Goal: Entertainment & Leisure: Consume media (video, audio)

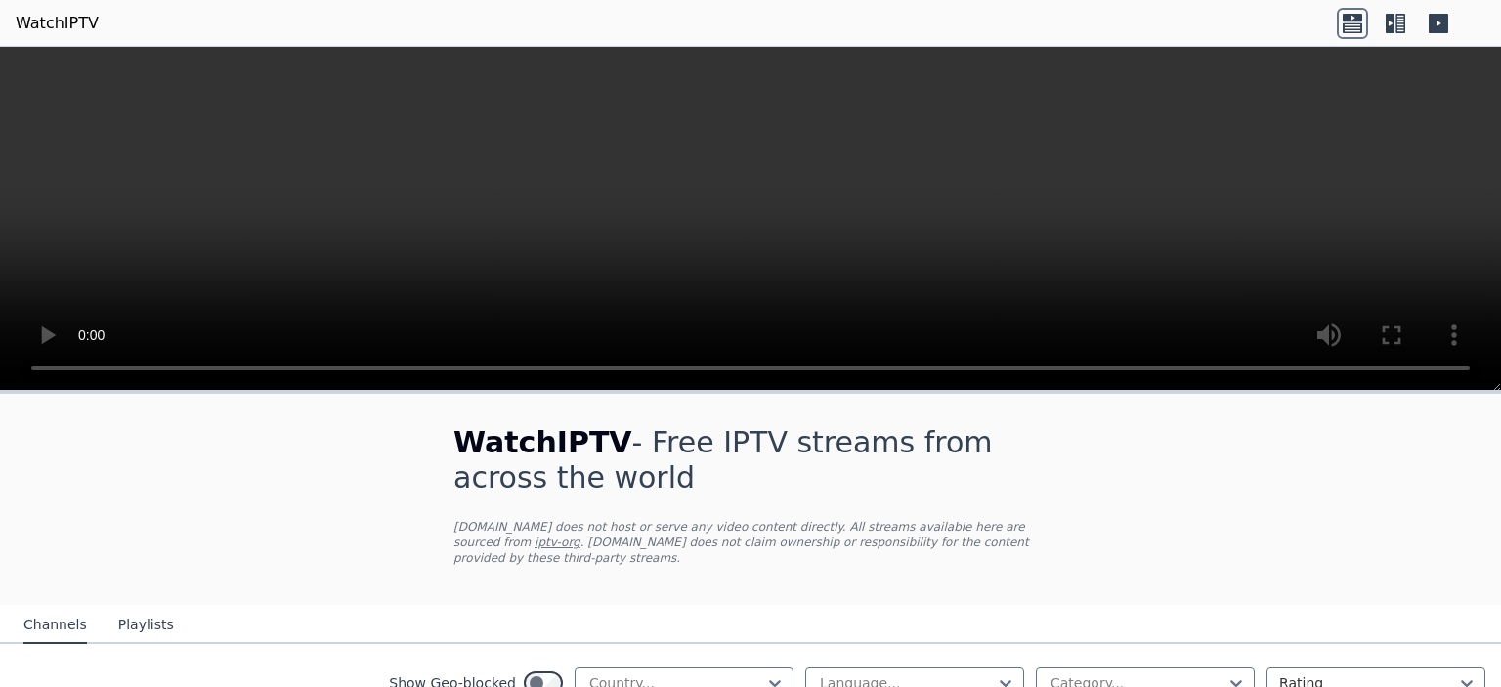
click at [1399, 21] on icon at bounding box center [1395, 23] width 31 height 31
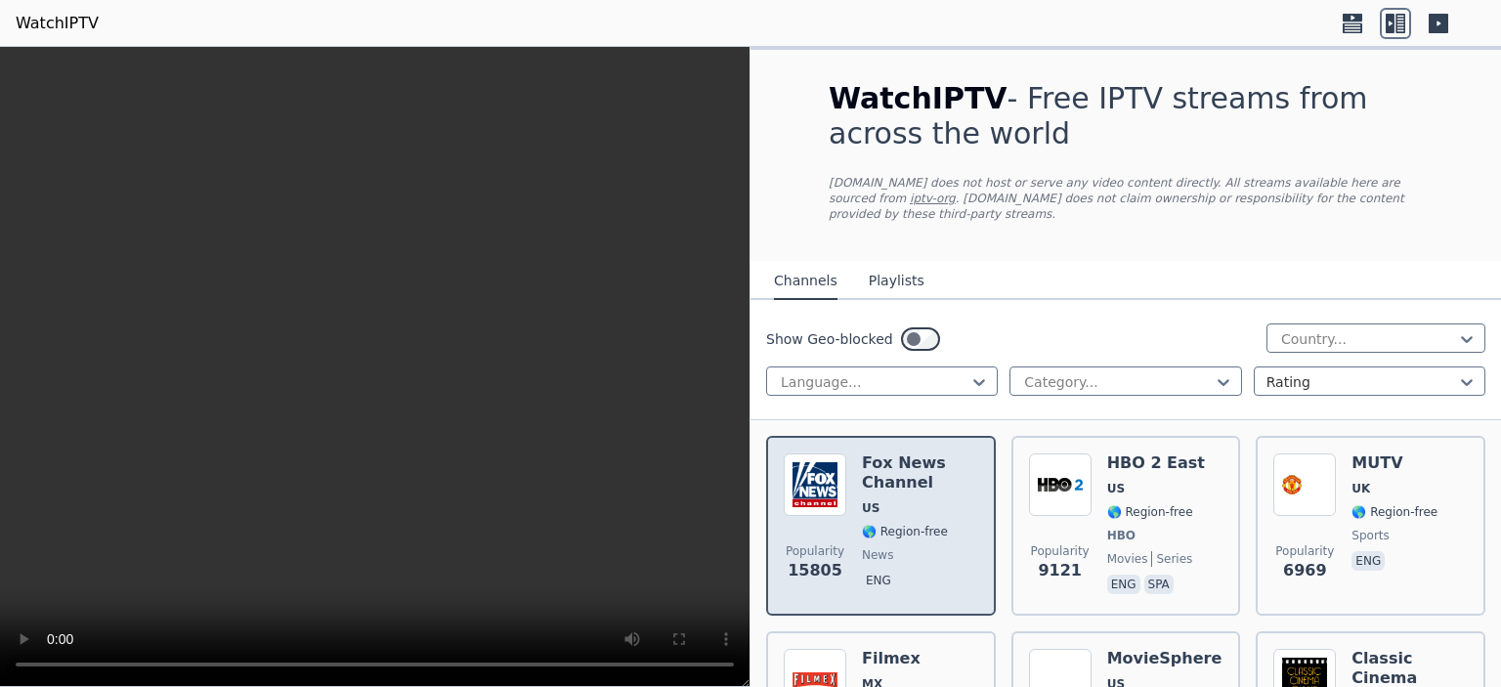
click at [935, 500] on span "US" at bounding box center [920, 508] width 116 height 16
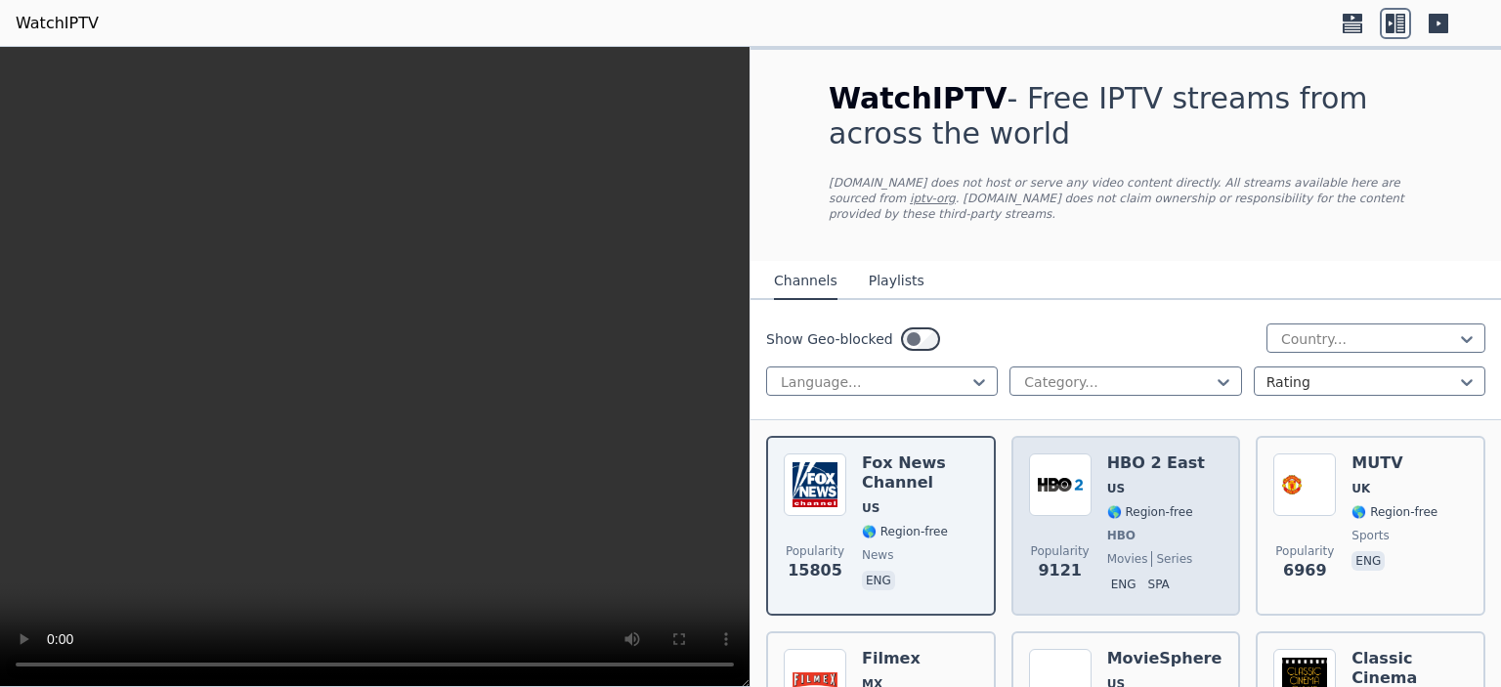
click at [1165, 481] on span "US" at bounding box center [1157, 489] width 98 height 16
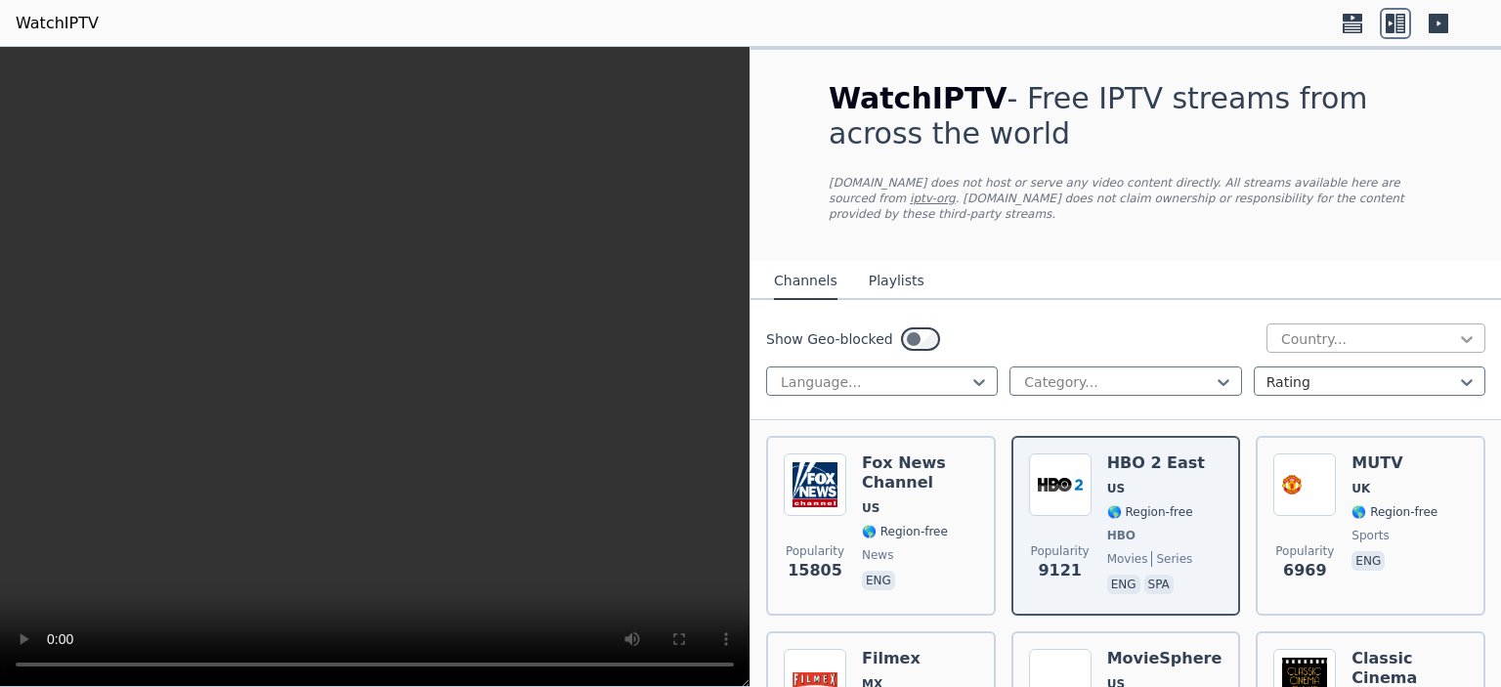
click at [1457, 329] on icon at bounding box center [1467, 339] width 20 height 20
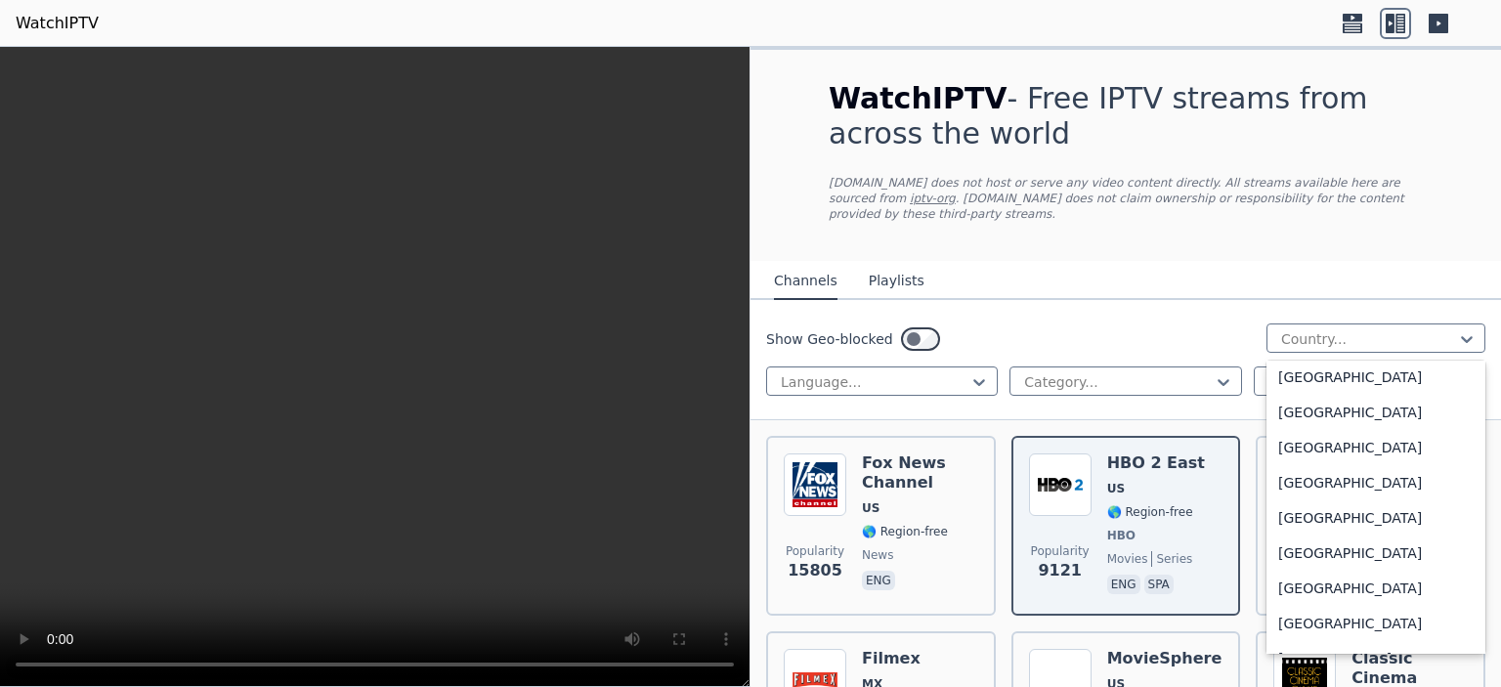
scroll to position [1075, 0]
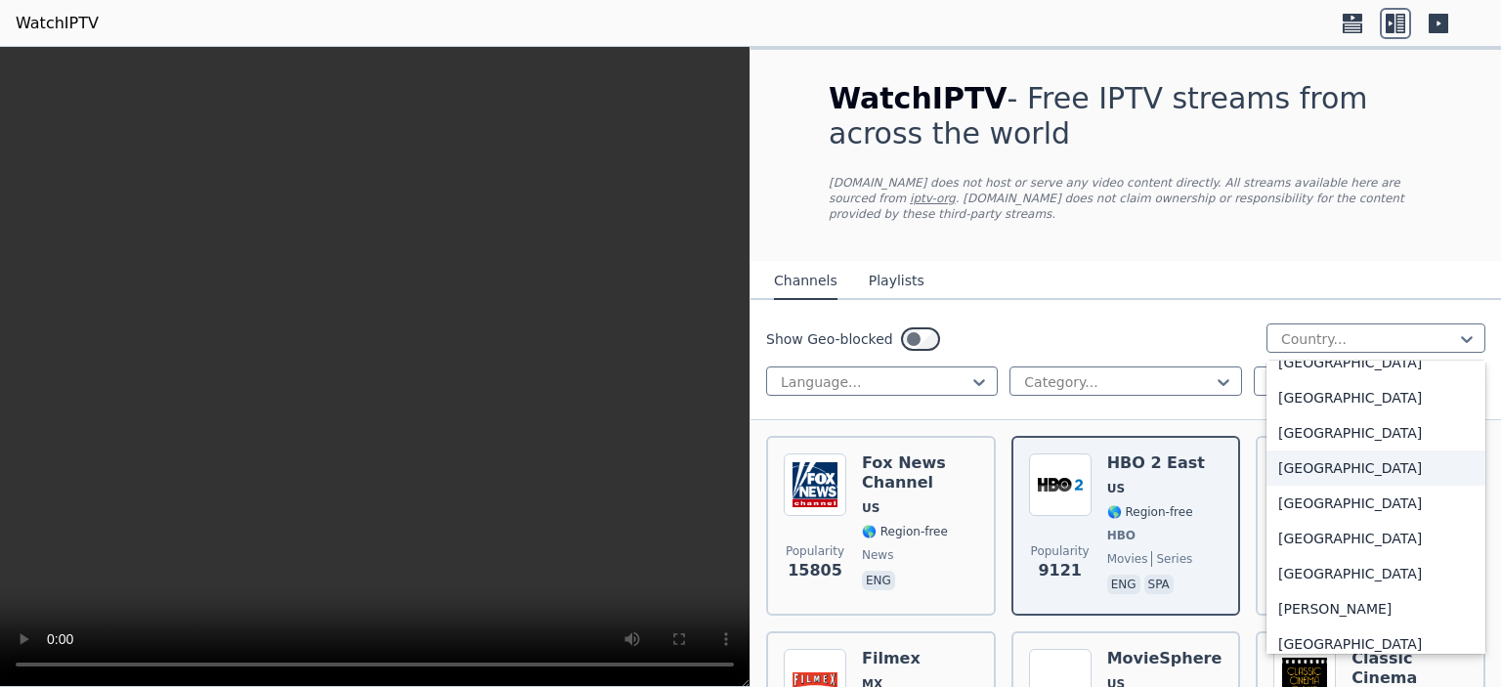
click at [1325, 451] on div "[GEOGRAPHIC_DATA]" at bounding box center [1376, 468] width 219 height 35
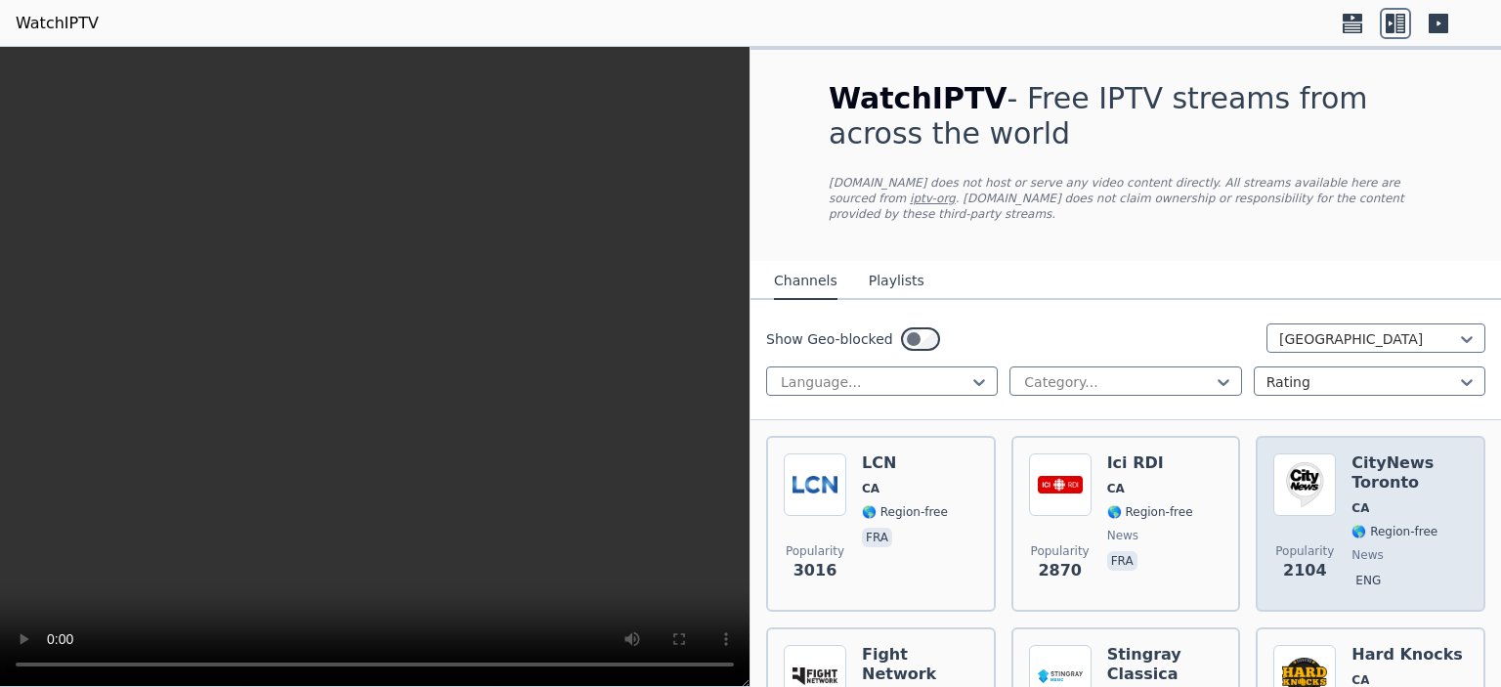
click at [1366, 550] on div "CityNews [GEOGRAPHIC_DATA] [GEOGRAPHIC_DATA] 🌎 Region-free news eng" at bounding box center [1410, 524] width 116 height 141
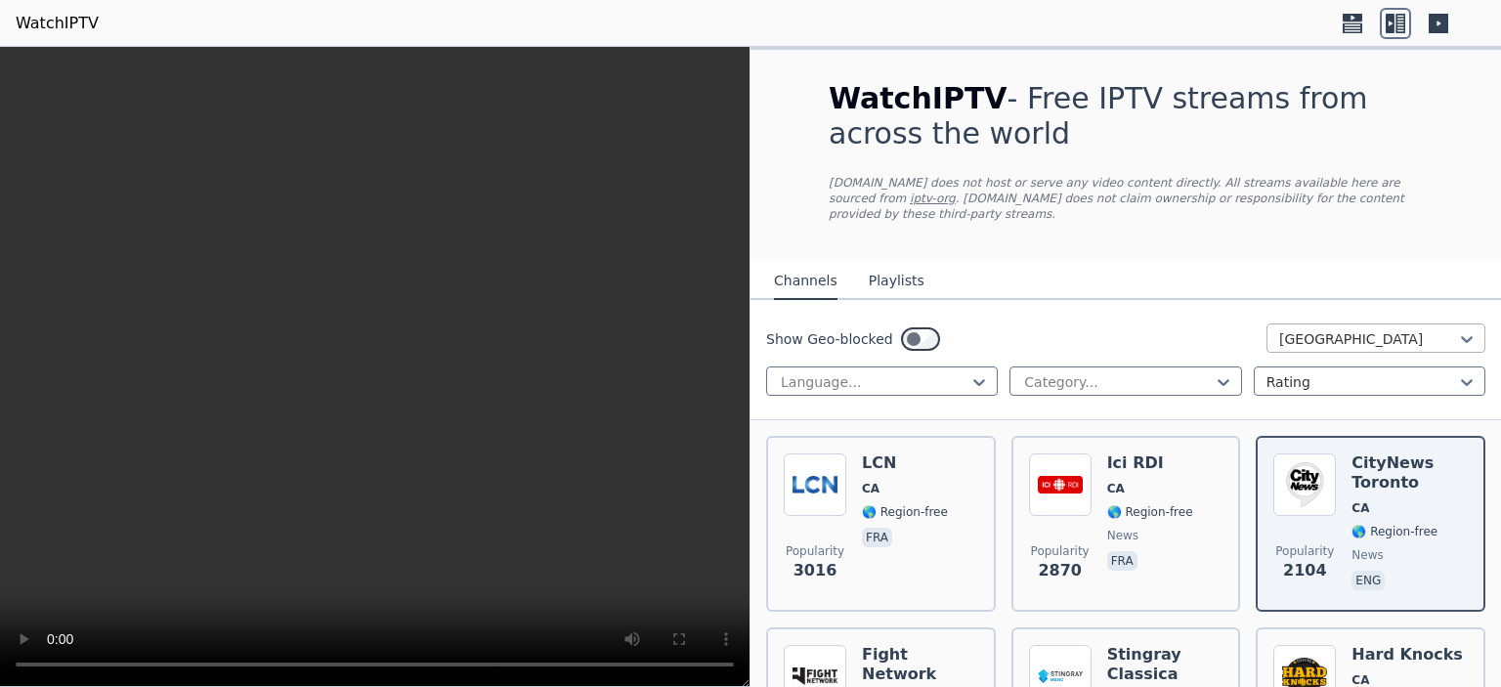
click at [1425, 329] on div at bounding box center [1369, 339] width 178 height 20
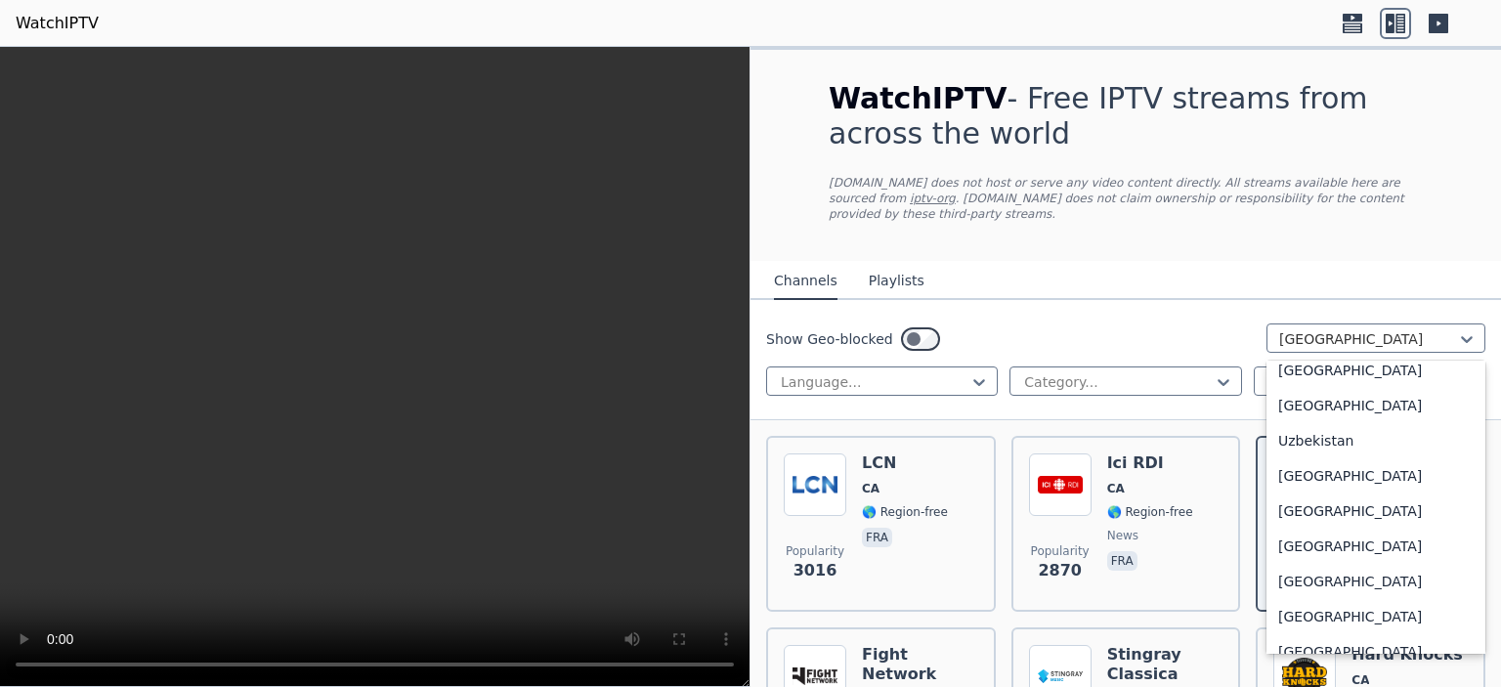
scroll to position [6883, 0]
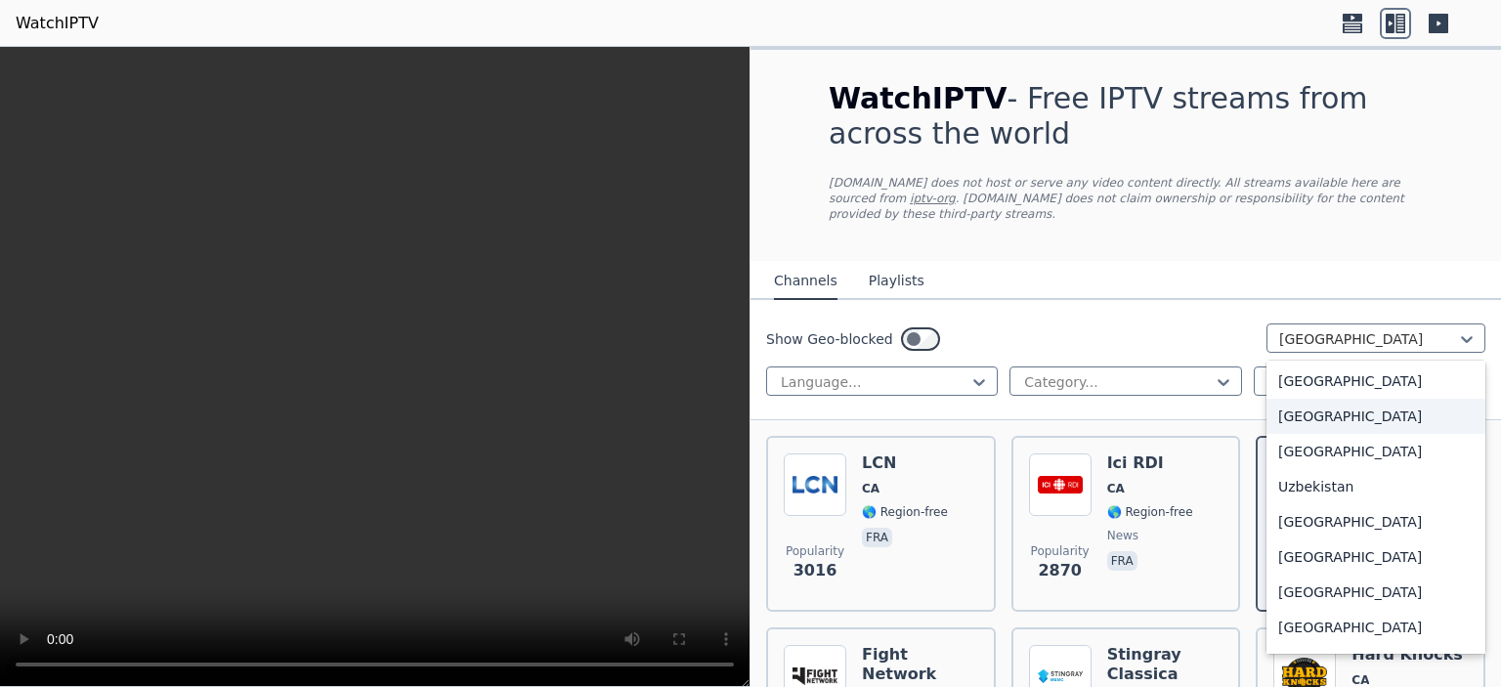
click at [1339, 399] on div "[GEOGRAPHIC_DATA]" at bounding box center [1376, 416] width 219 height 35
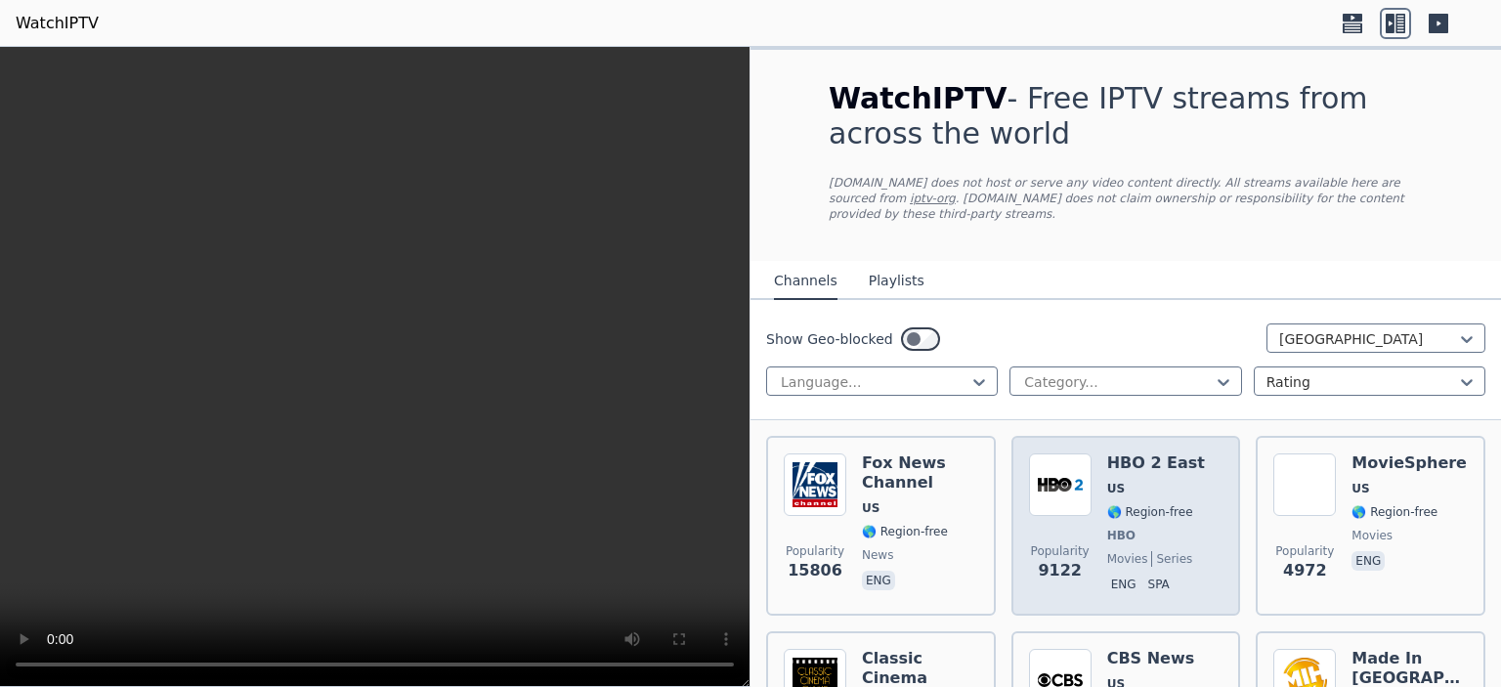
click at [1138, 504] on span "🌎 Region-free" at bounding box center [1151, 512] width 86 height 16
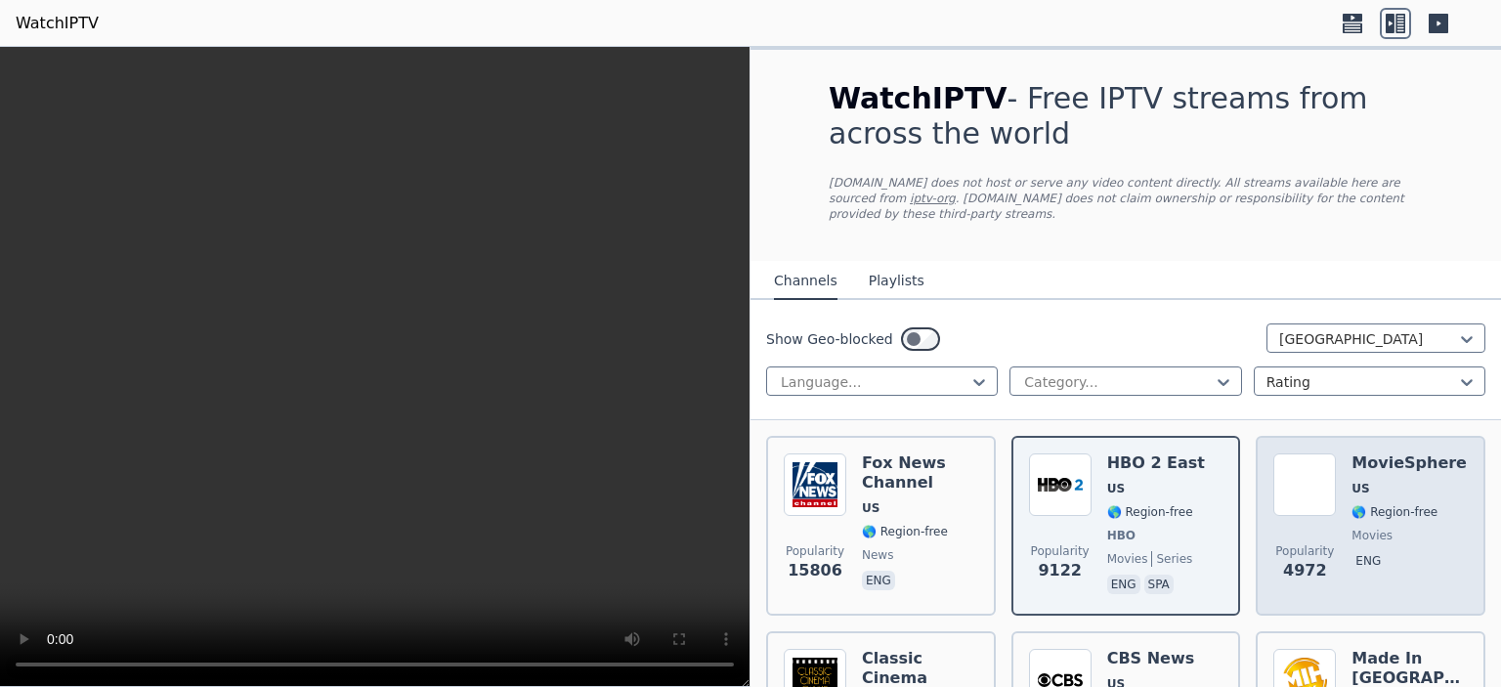
click at [1352, 528] on span "movies" at bounding box center [1372, 536] width 41 height 16
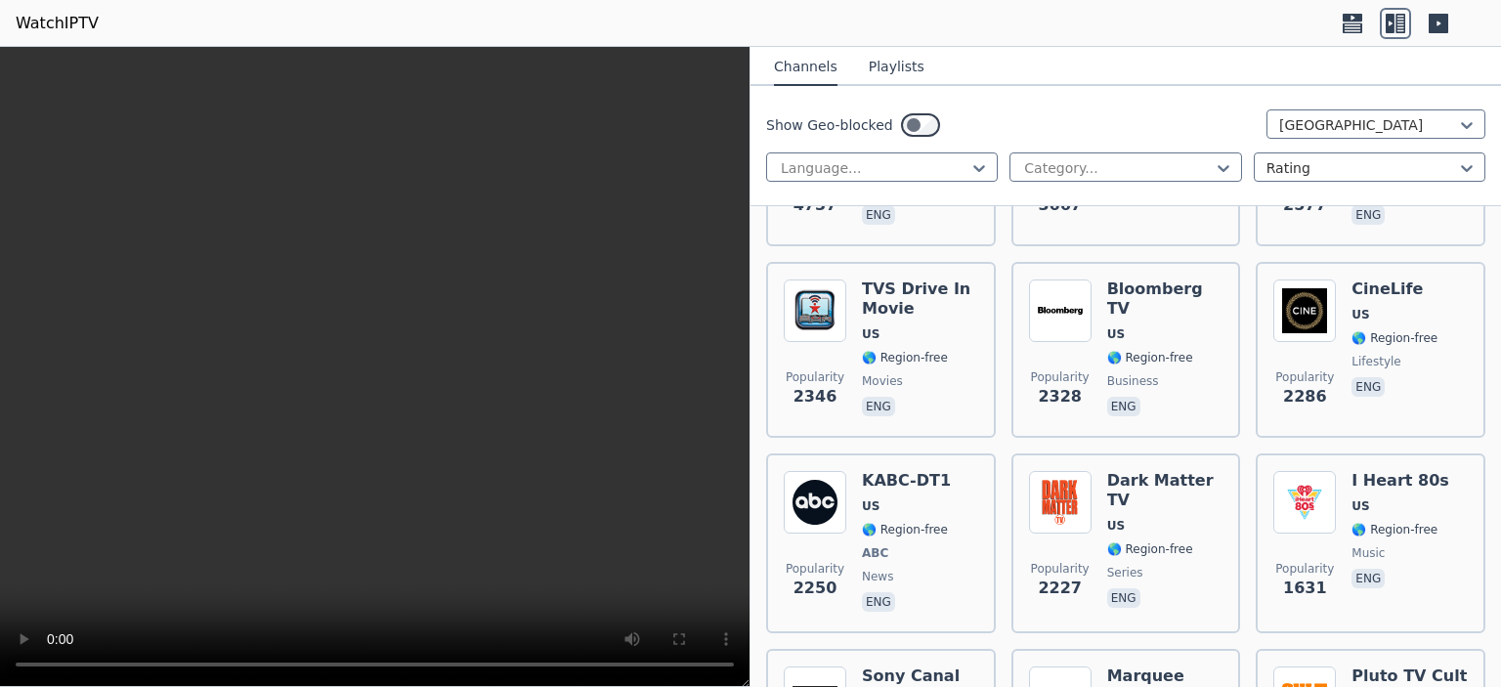
scroll to position [538, 0]
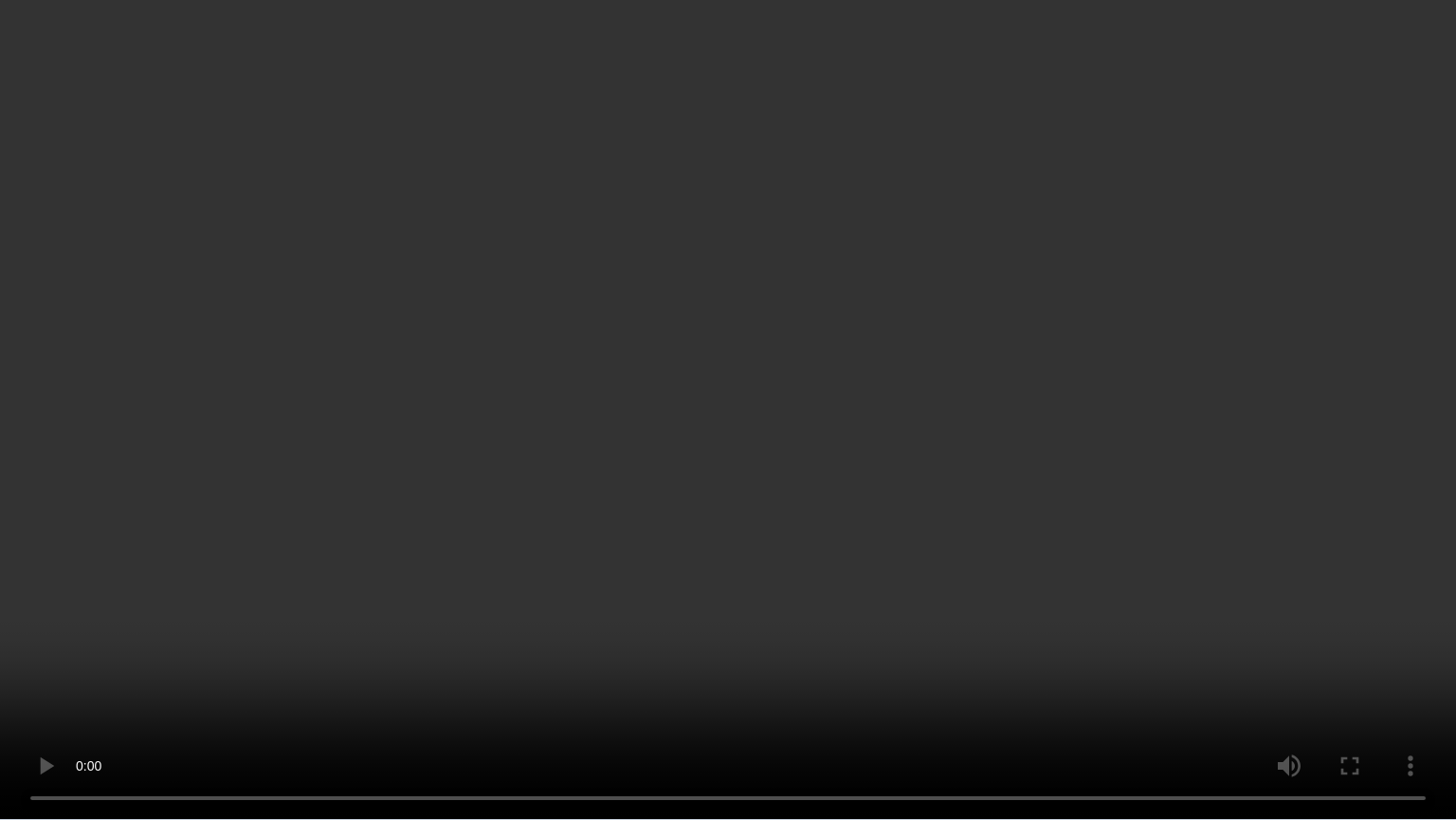
drag, startPoint x: 729, startPoint y: 410, endPoint x: 1081, endPoint y: 451, distance: 354.4
click at [1109, 456] on video at bounding box center [728, 410] width 1456 height 820
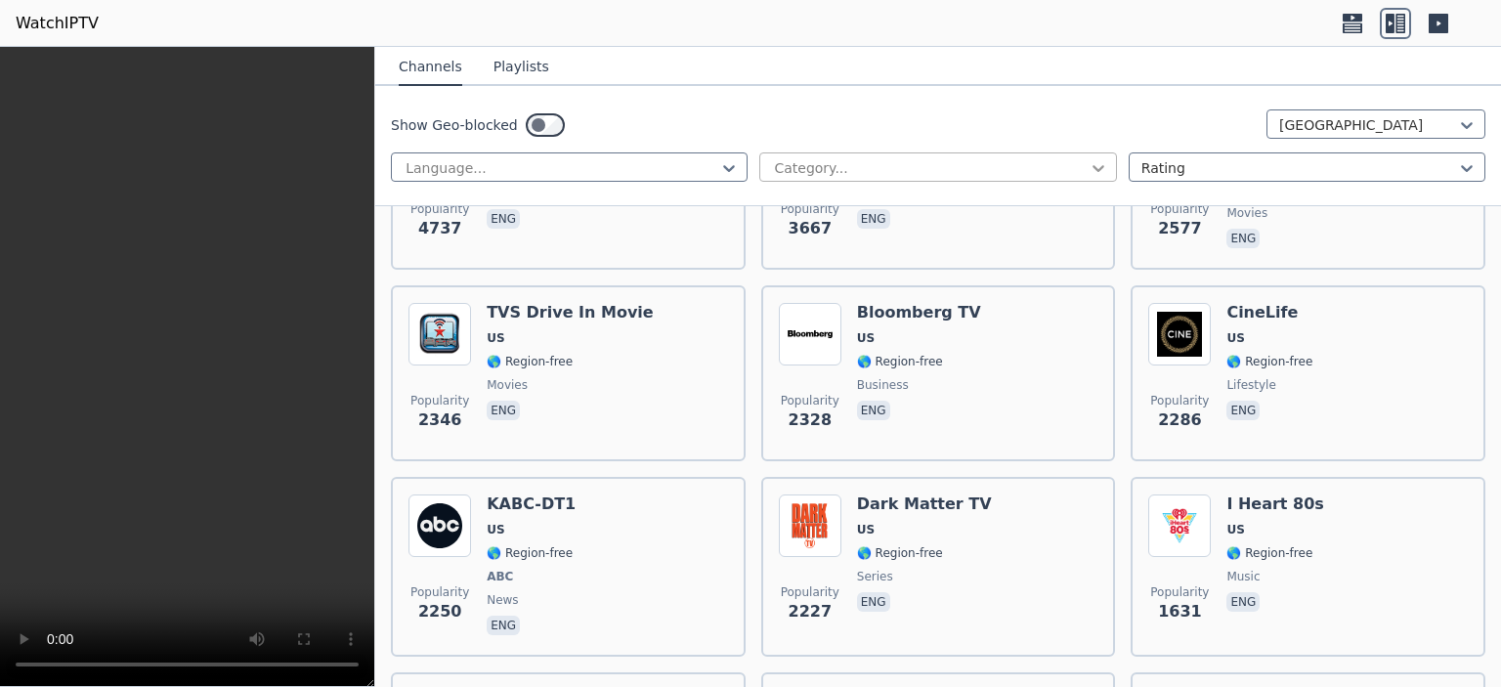
click at [1089, 161] on icon at bounding box center [1099, 168] width 20 height 20
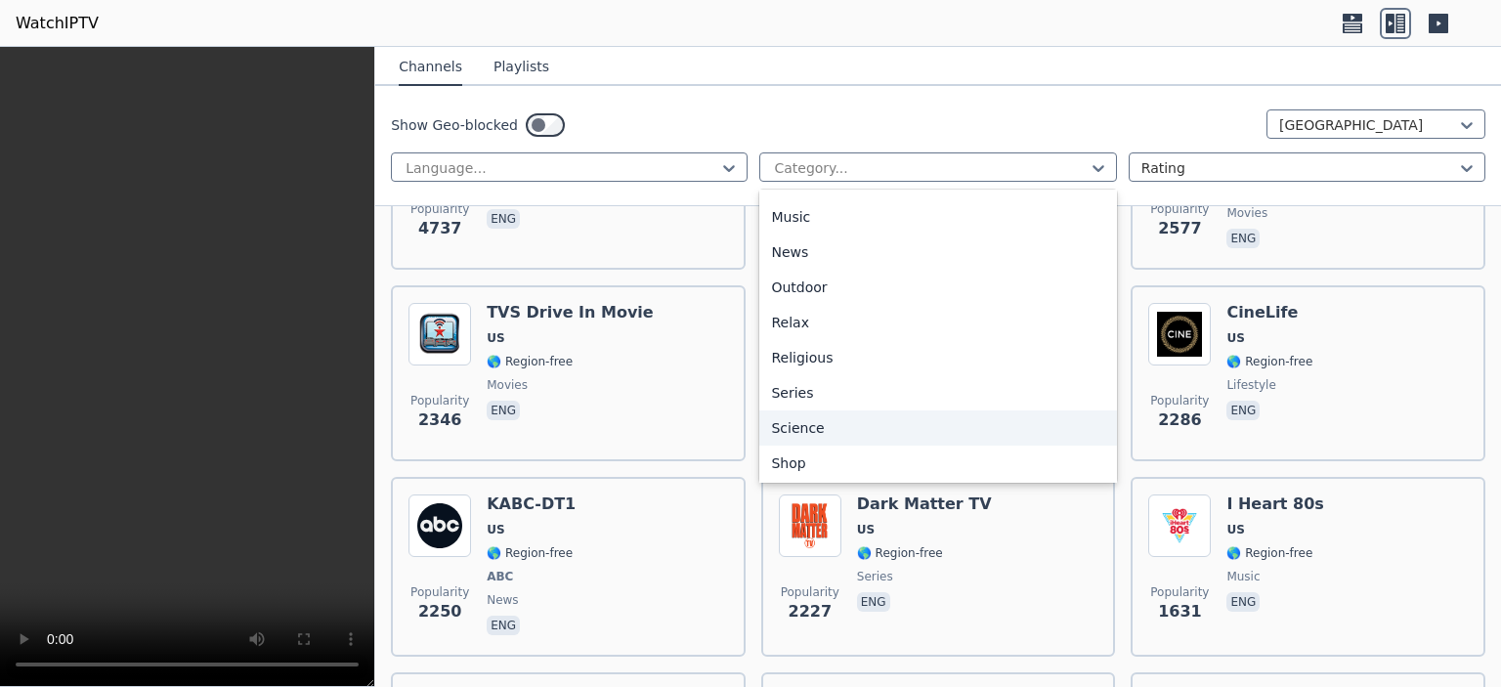
scroll to position [469, 0]
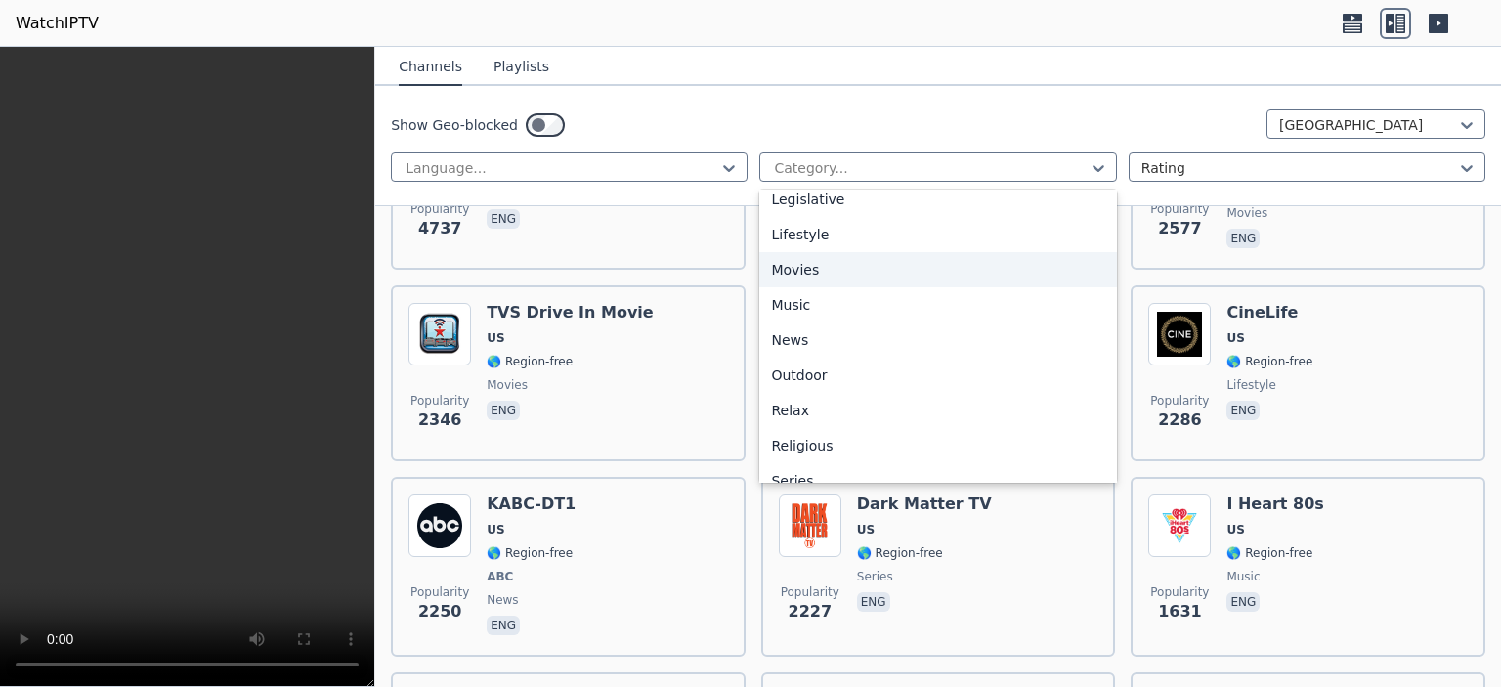
click at [860, 272] on div "Movies" at bounding box center [938, 269] width 357 height 35
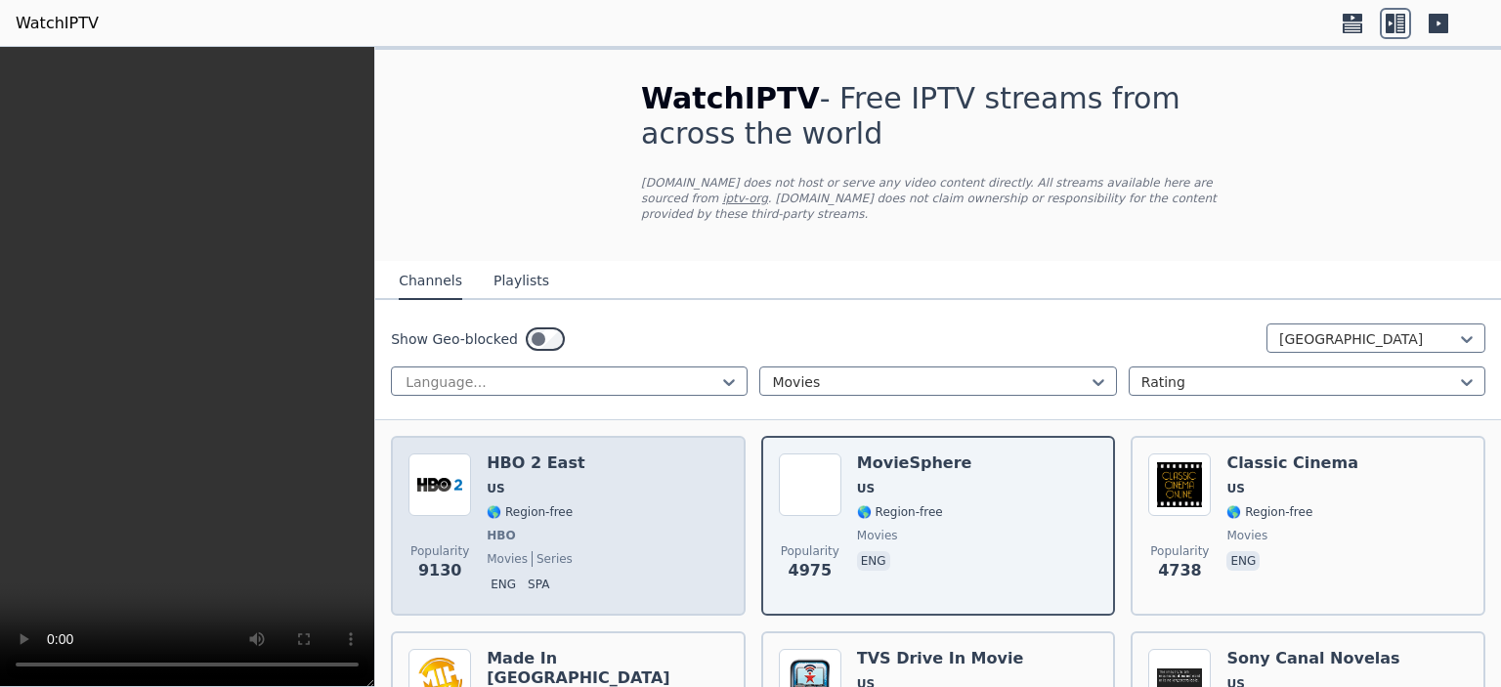
click at [583, 543] on div "Popularity 9130 HBO 2 East US 🌎 Region-free HBO movies series eng spa" at bounding box center [569, 526] width 320 height 145
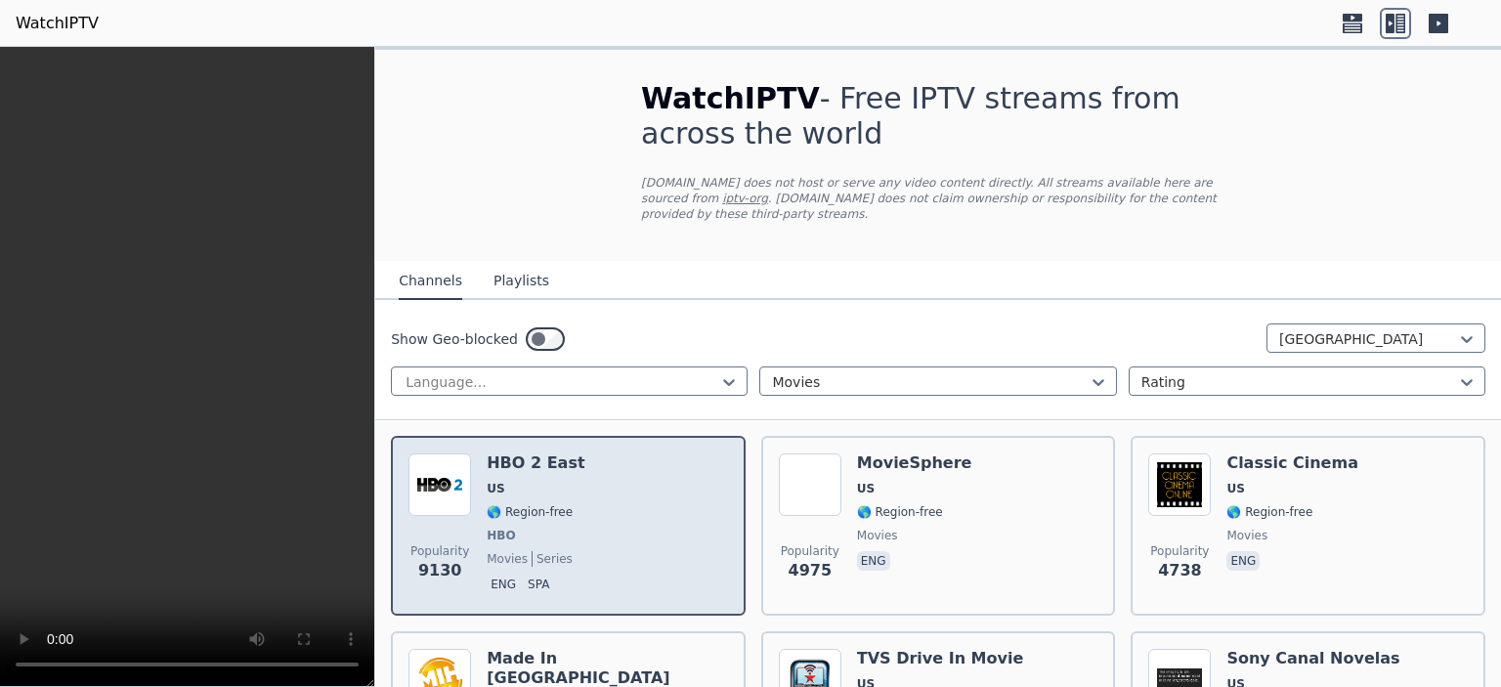
click at [656, 492] on div "Popularity 9130 HBO 2 East US 🌎 Region-free HBO movies series eng spa" at bounding box center [569, 526] width 320 height 145
click at [626, 502] on div "Popularity 9130 HBO 2 East US 🌎 Region-free HBO movies series eng spa" at bounding box center [569, 526] width 320 height 145
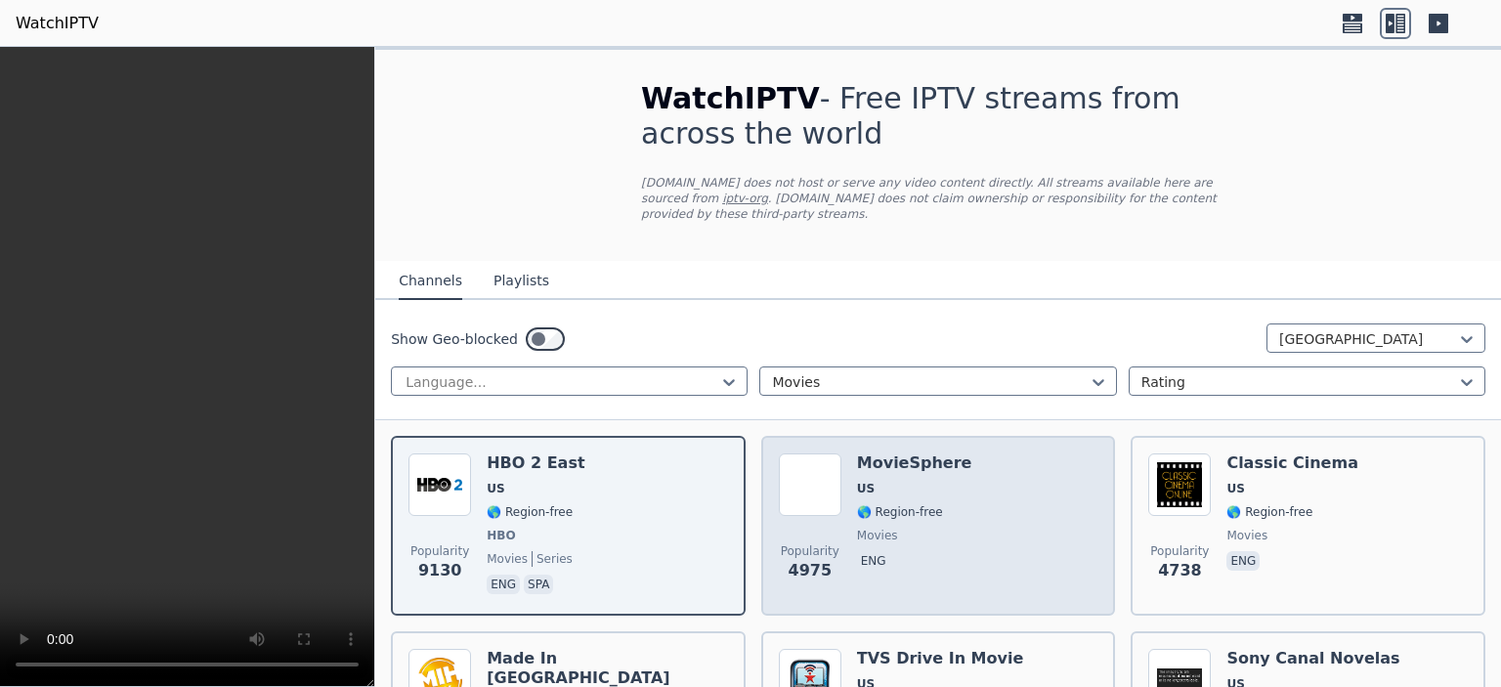
click at [955, 518] on div "Popularity 4975 MovieSphere US 🌎 Region-free movies eng" at bounding box center [939, 526] width 320 height 145
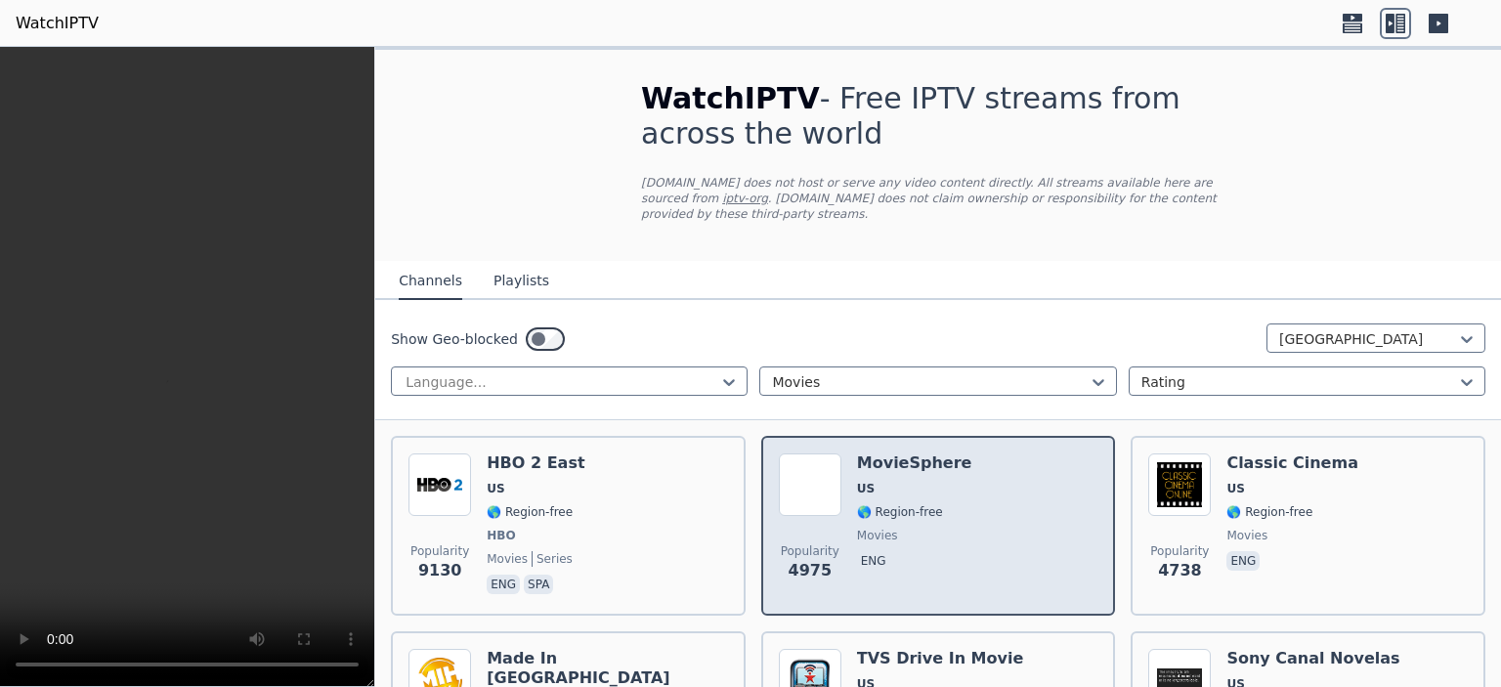
click at [955, 518] on div "Popularity 4975 MovieSphere US 🌎 Region-free movies eng" at bounding box center [939, 526] width 320 height 145
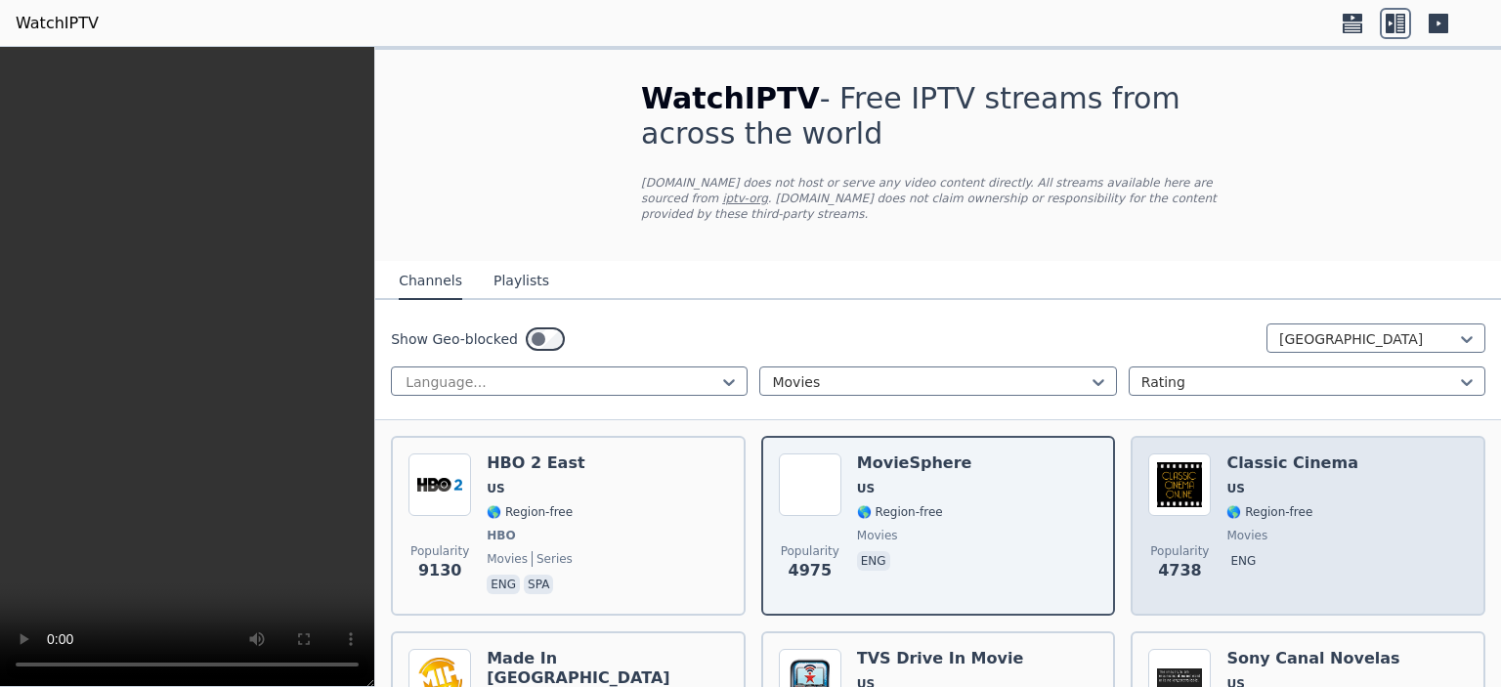
click at [1348, 505] on div "Popularity 4738 Classic Cinema US 🌎 Region-free movies eng" at bounding box center [1309, 526] width 320 height 145
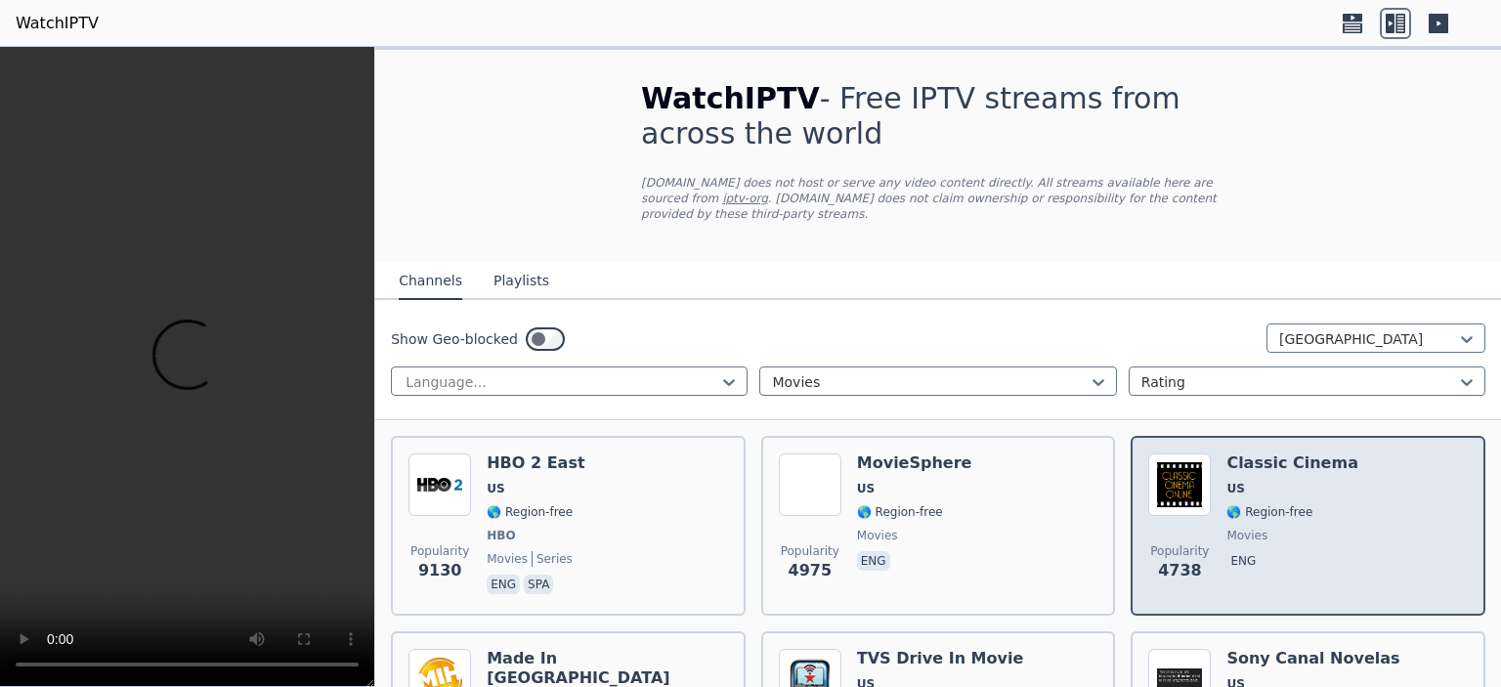
click at [1348, 505] on div "Popularity 4738 Classic Cinema US 🌎 Region-free movies eng" at bounding box center [1309, 526] width 320 height 145
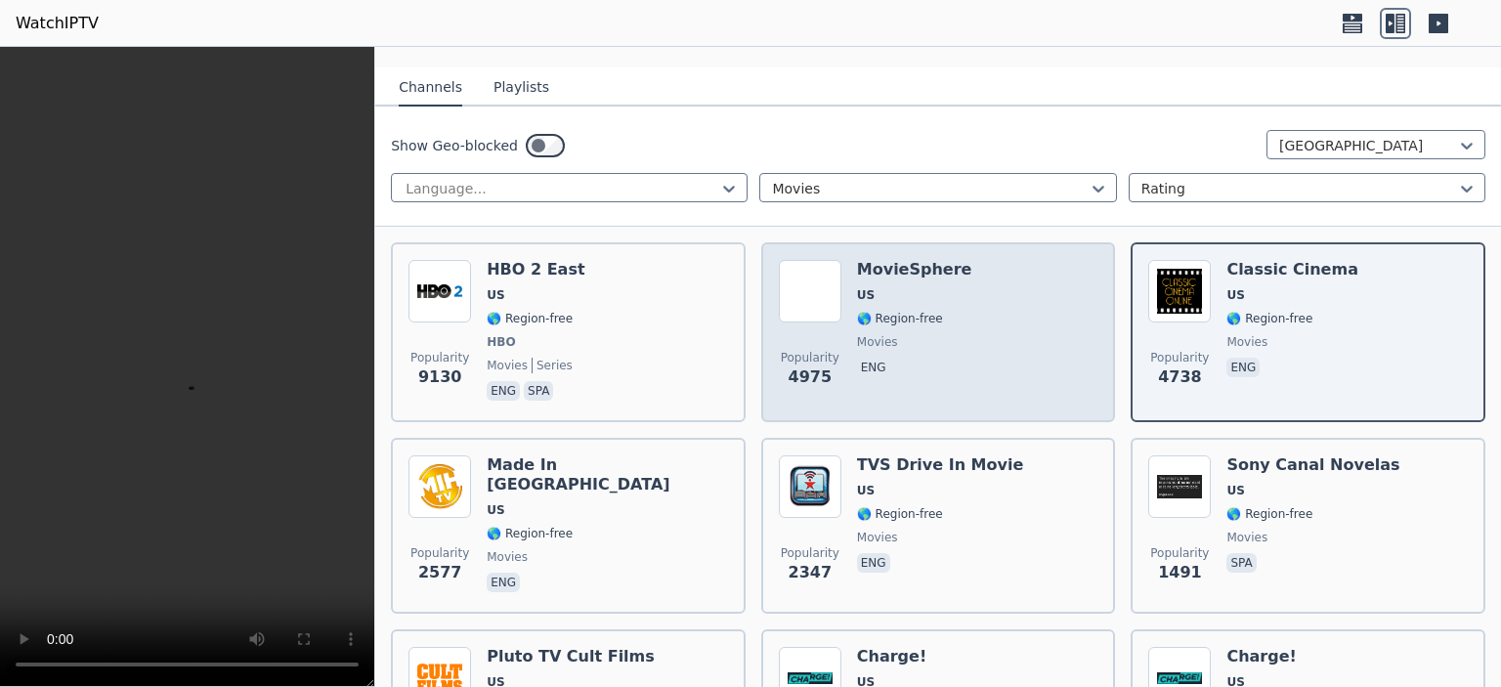
scroll to position [293, 0]
